Goal: Information Seeking & Learning: Compare options

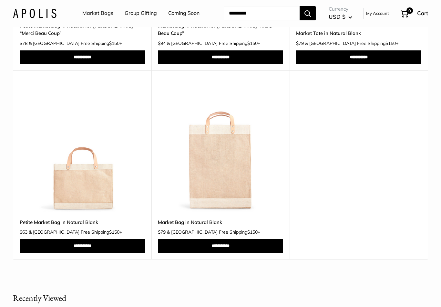
scroll to position [227, 0]
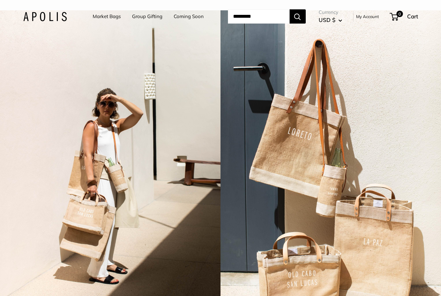
click at [111, 16] on link "Market Bags" at bounding box center [107, 16] width 28 height 9
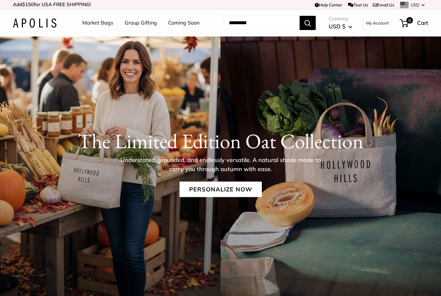
click at [101, 23] on link "Market Bags" at bounding box center [97, 23] width 31 height 10
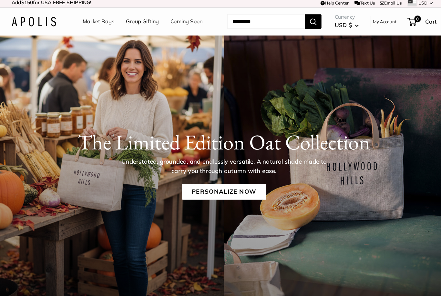
click at [229, 188] on link "Personalize Now" at bounding box center [221, 190] width 82 height 16
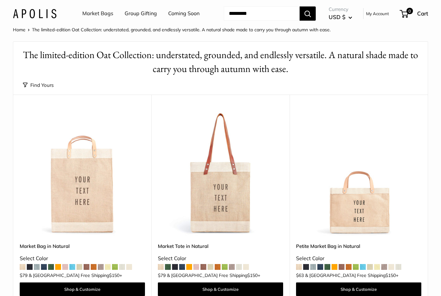
scroll to position [13, 0]
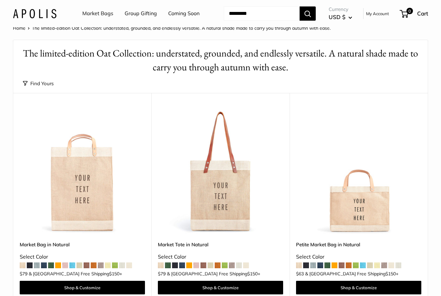
click at [366, 213] on img at bounding box center [358, 171] width 125 height 125
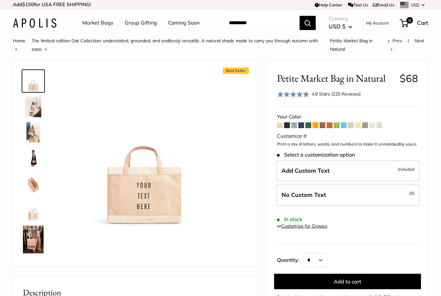
click at [310, 128] on span at bounding box center [309, 125] width 6 height 6
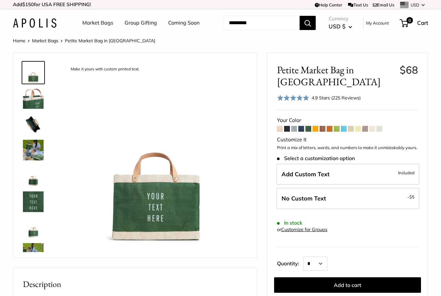
click at [33, 150] on img at bounding box center [33, 150] width 21 height 21
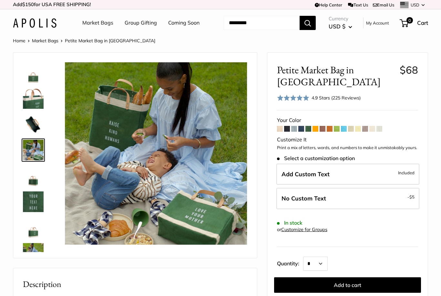
click at [31, 119] on img at bounding box center [33, 124] width 21 height 21
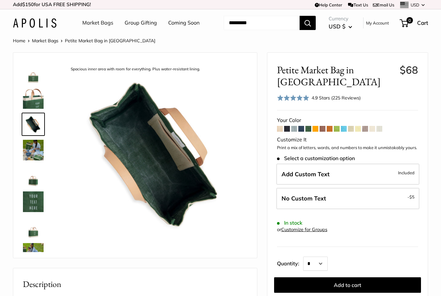
click at [26, 97] on img at bounding box center [33, 98] width 21 height 21
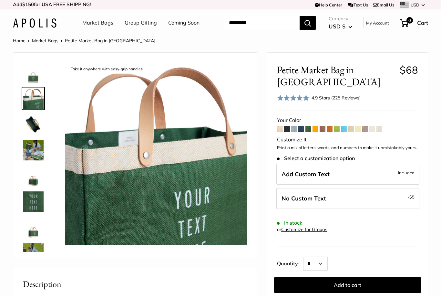
click at [32, 76] on img at bounding box center [33, 72] width 21 height 21
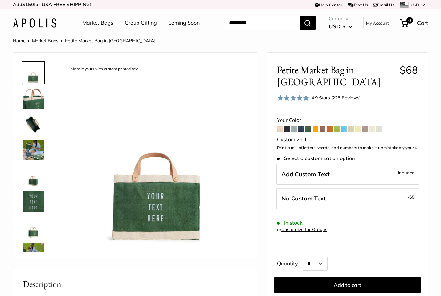
click at [33, 198] on img at bounding box center [33, 202] width 21 height 21
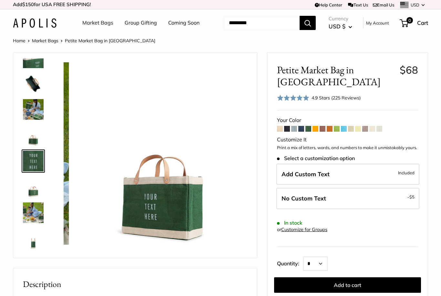
scroll to position [46, 0]
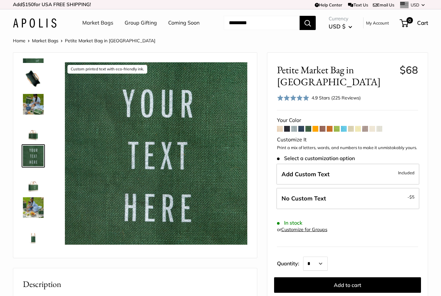
click at [34, 185] on img at bounding box center [33, 181] width 21 height 21
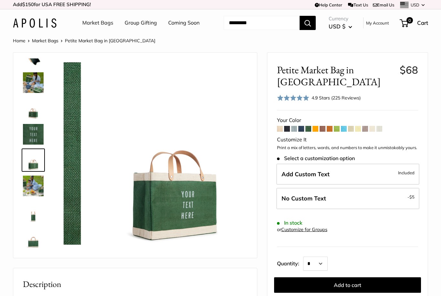
scroll to position [72, 0]
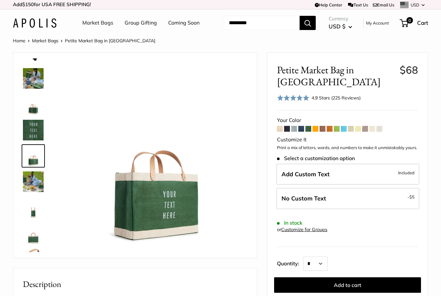
click at [31, 238] on img at bounding box center [33, 233] width 21 height 21
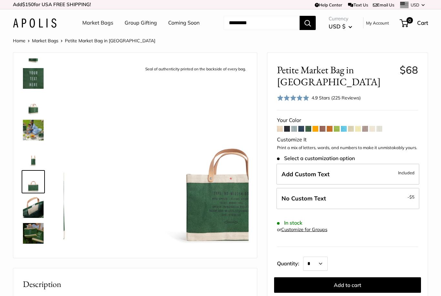
scroll to position [145, 0]
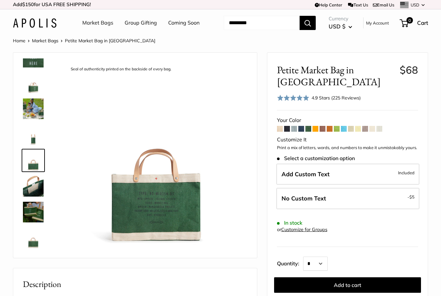
click at [368, 130] on span at bounding box center [365, 129] width 6 height 6
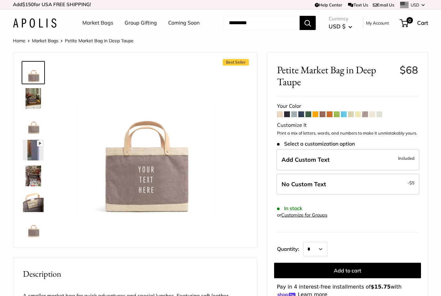
click at [375, 114] on span at bounding box center [372, 114] width 6 height 6
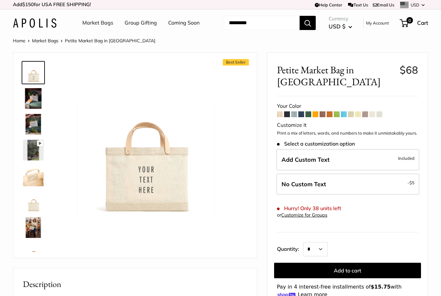
click at [382, 111] on span at bounding box center [380, 114] width 6 height 6
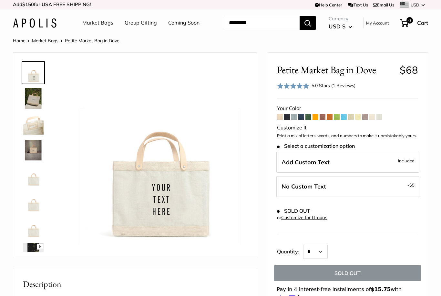
click at [360, 118] on span at bounding box center [358, 117] width 6 height 6
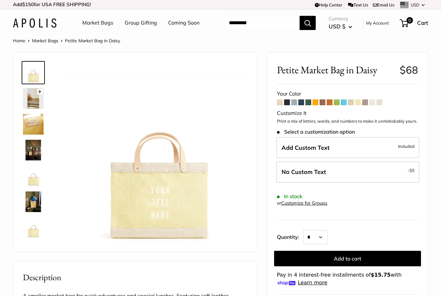
click at [354, 102] on span at bounding box center [351, 102] width 6 height 6
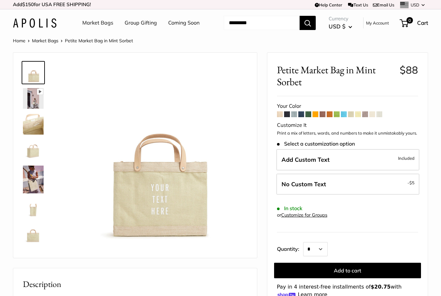
click at [318, 112] on span at bounding box center [316, 114] width 6 height 6
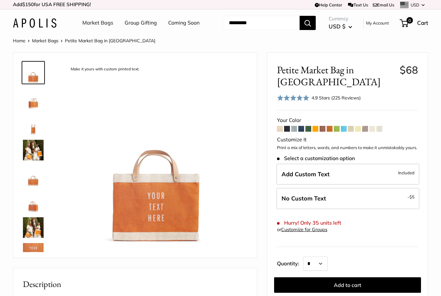
click at [332, 126] on span at bounding box center [330, 129] width 6 height 6
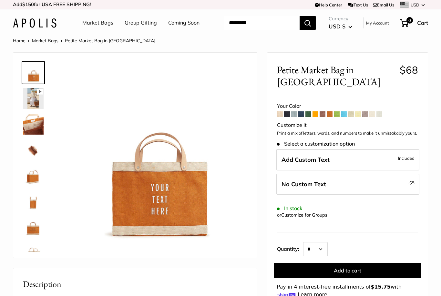
click at [315, 111] on span at bounding box center [316, 114] width 6 height 6
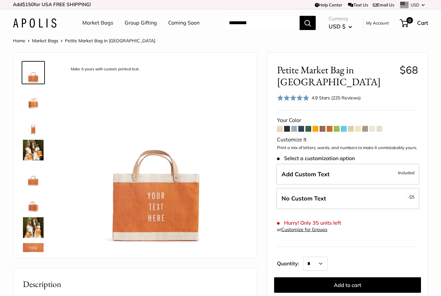
click at [327, 126] on span at bounding box center [330, 129] width 6 height 6
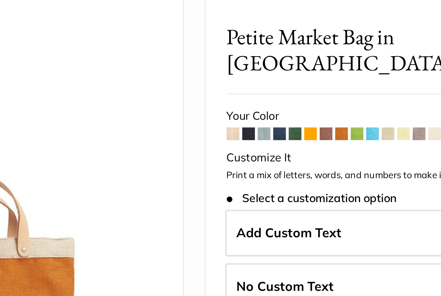
click at [320, 111] on span at bounding box center [323, 114] width 6 height 6
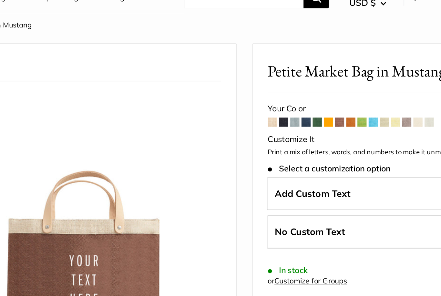
click at [277, 99] on span at bounding box center [280, 102] width 6 height 6
